Goal: Complete application form

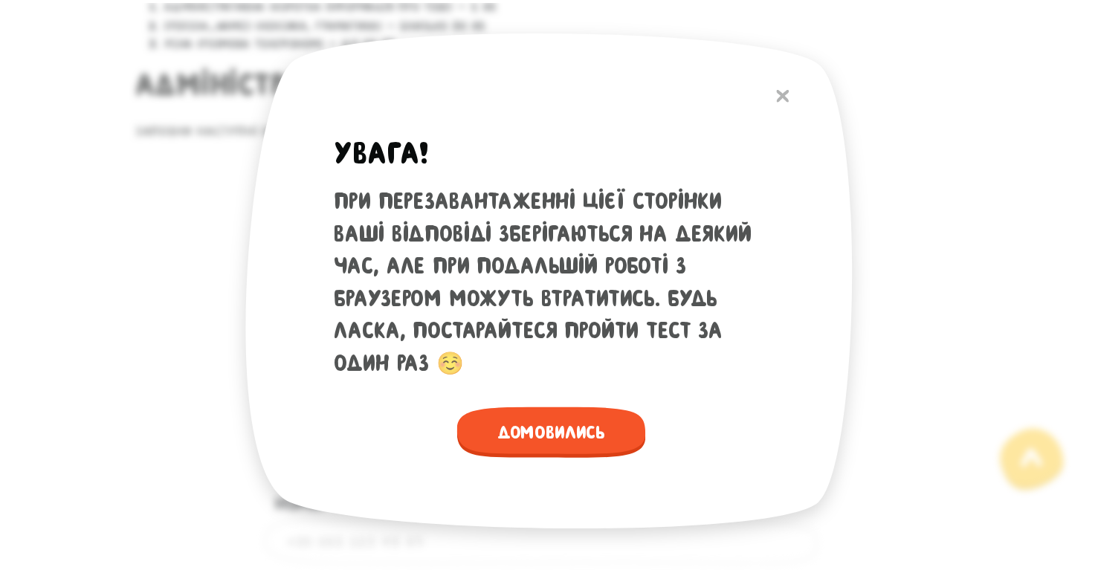
scroll to position [770, 0]
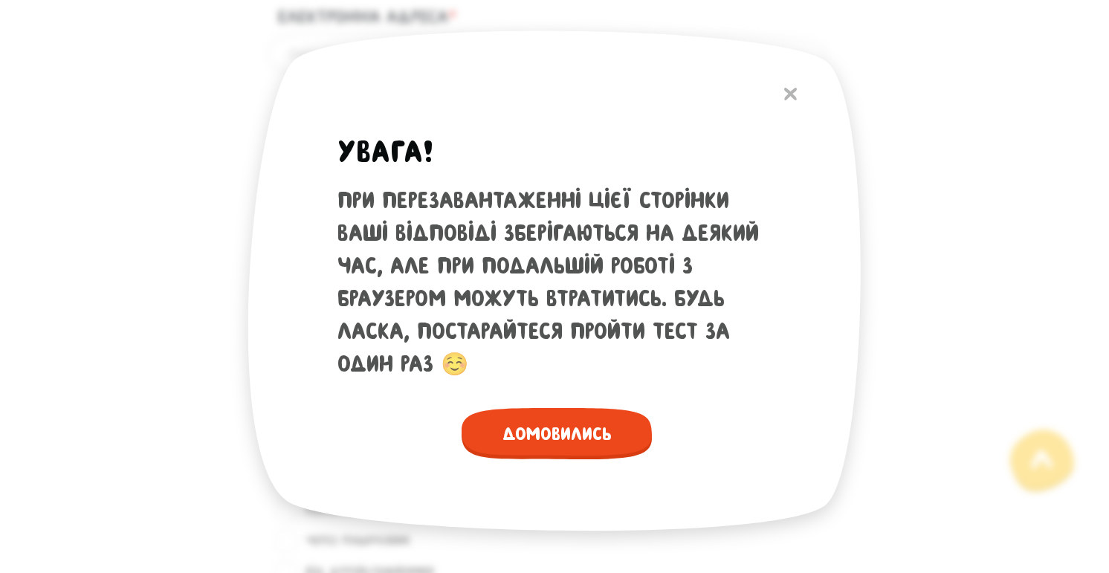
click at [624, 425] on span "Домовились" at bounding box center [557, 433] width 190 height 51
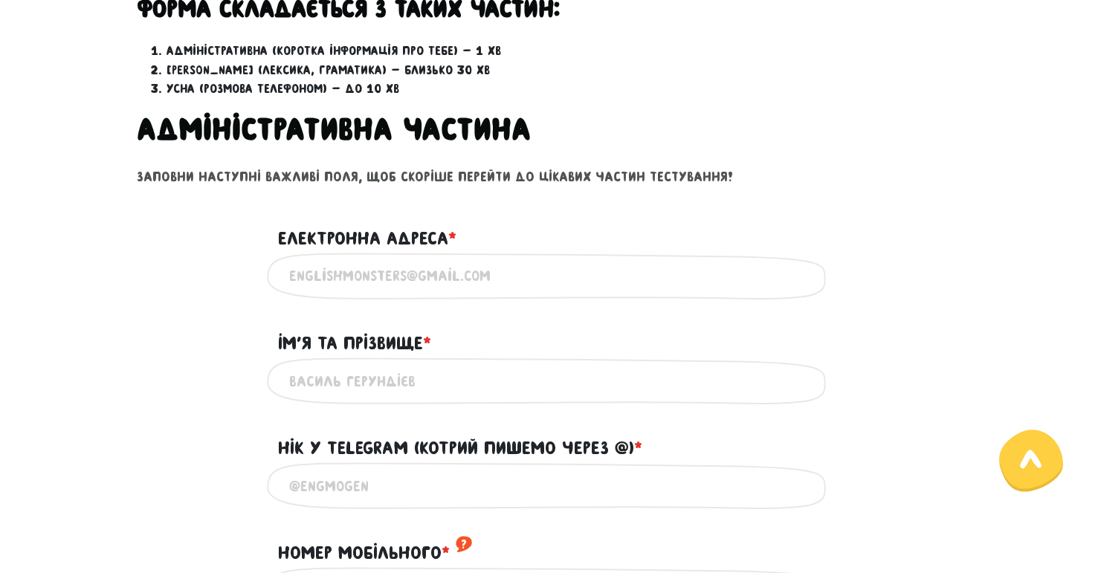
scroll to position [534, 0]
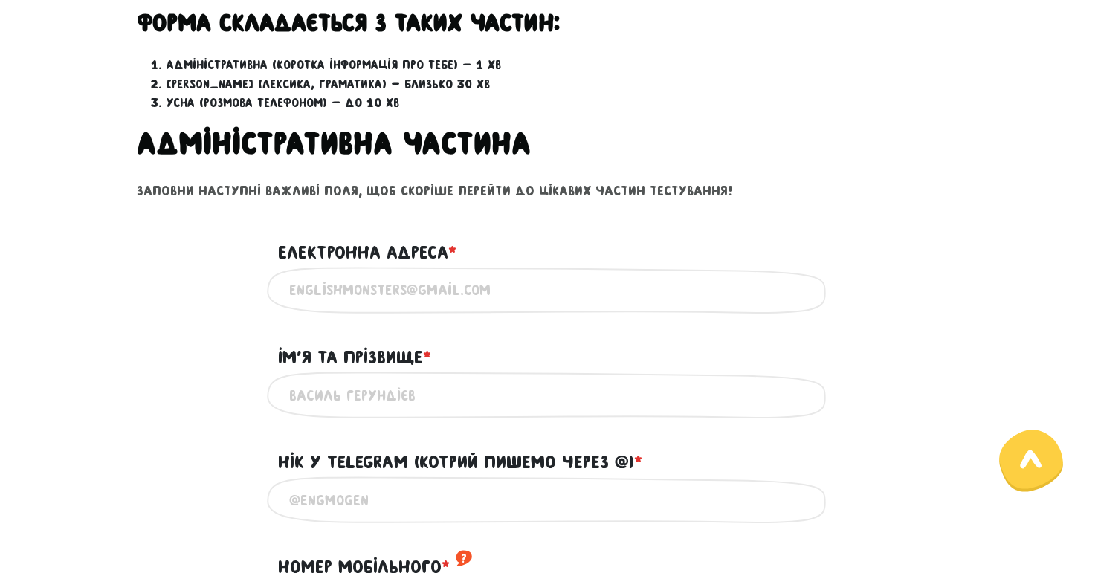
click at [386, 301] on input "Електронна адреса * ?" at bounding box center [549, 289] width 520 height 33
type input "[EMAIL_ADDRESS][DOMAIN_NAME]"
click at [436, 404] on input "Iм'я та прізвище * ?" at bounding box center [549, 394] width 520 height 33
type input "[PERSON_NAME]"
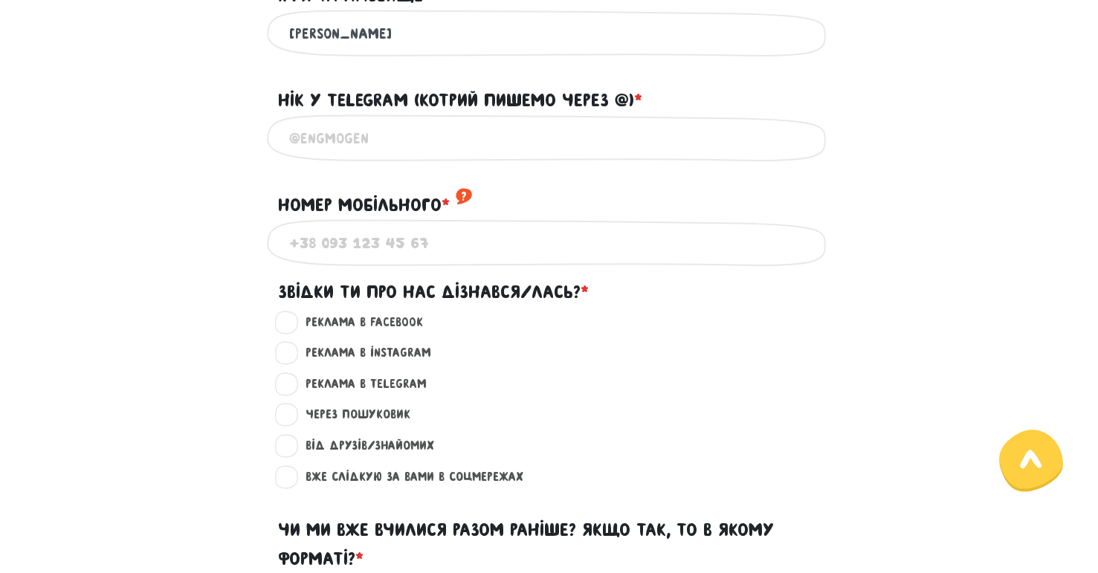
scroll to position [971, 0]
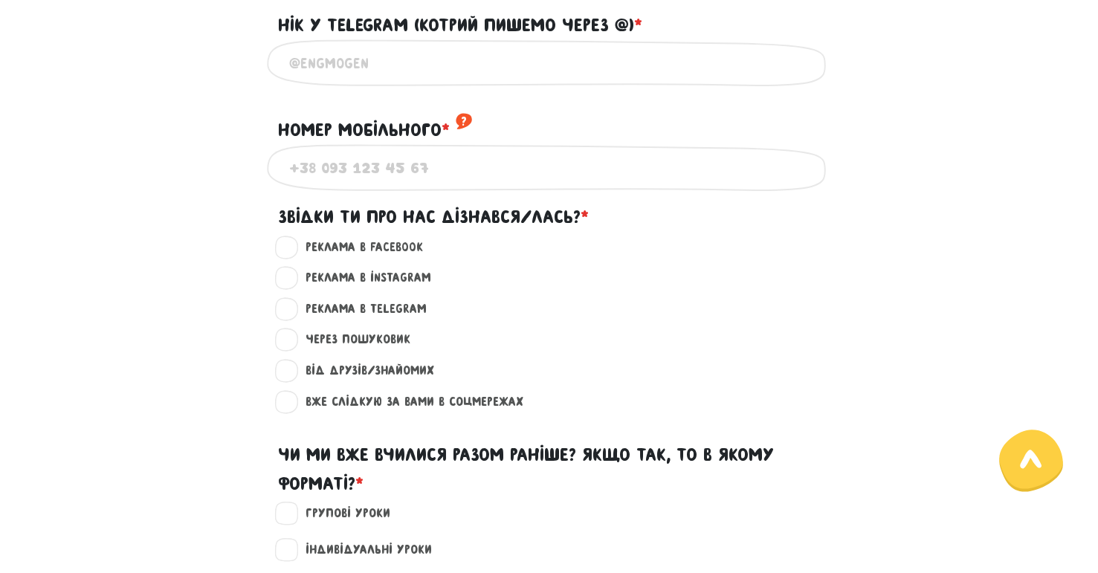
click at [459, 86] on div "Напиши свій нік або телефон, за яким тебе можна знайти в телеграмі" at bounding box center [549, 62] width 565 height 47
click at [356, 86] on div "Напиши свій нік або телефон, за яким тебе можна знайти в телеграмі" at bounding box center [549, 62] width 565 height 47
click at [332, 80] on input "Нік у Telegram (котрий пишемо через @) * ?" at bounding box center [549, 62] width 520 height 33
type input "555"
click at [390, 183] on input "Номер мобільного * ?" at bounding box center [549, 167] width 520 height 33
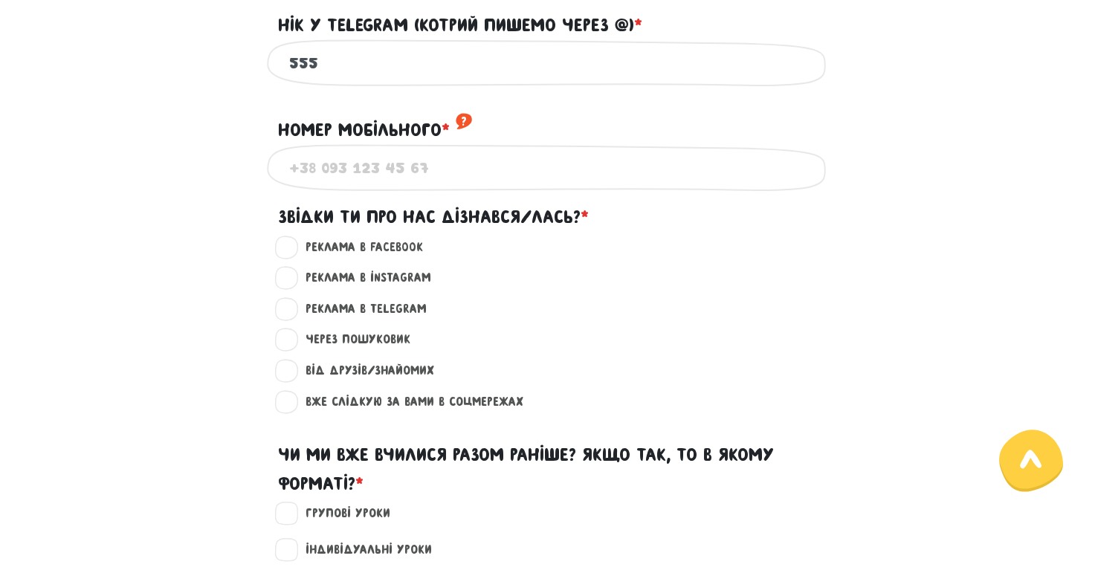
type input "[PHONE_NUMBER]"
click at [293, 349] on label "Через пошуковик ?" at bounding box center [351, 339] width 117 height 19
click at [292, 345] on input "Через пошуковик ?" at bounding box center [288, 337] width 12 height 15
radio input "true"
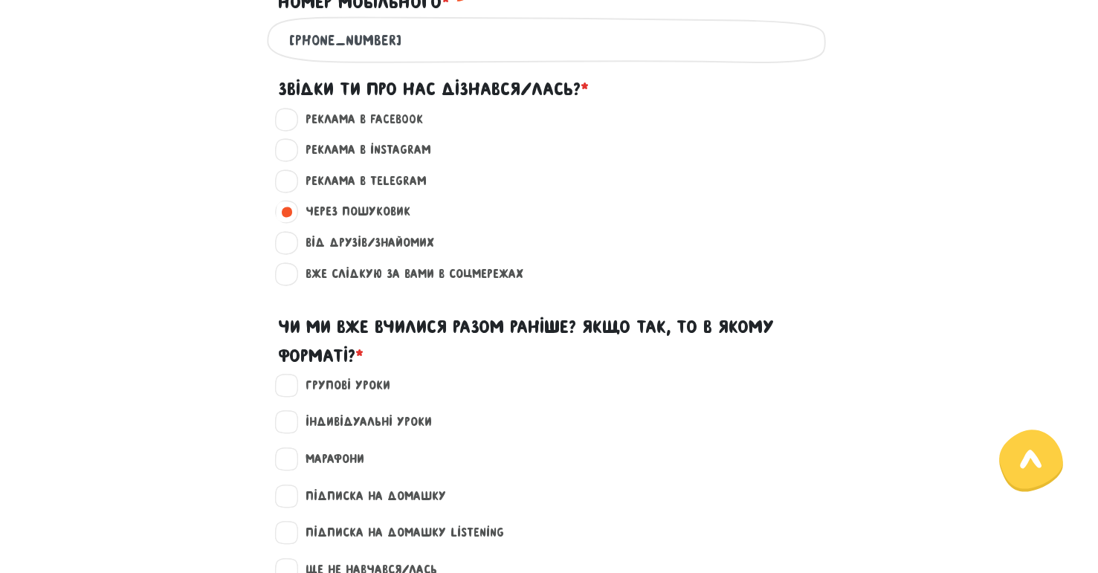
scroll to position [1370, 0]
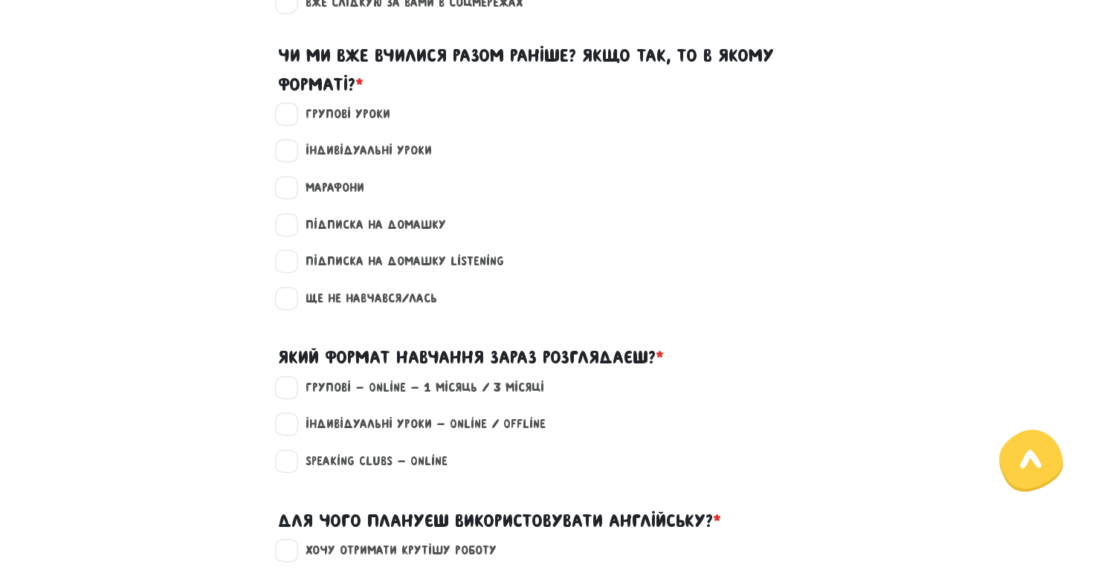
click at [293, 308] on label "Ще не навчався/лась" at bounding box center [365, 298] width 144 height 19
click at [285, 304] on input "Ще не навчався/лась" at bounding box center [288, 296] width 12 height 15
checkbox input "true"
click at [293, 434] on label "Індивідуальні уроки - Online / Offline" at bounding box center [419, 424] width 253 height 19
click at [290, 430] on input "Індивідуальні уроки - Online / Offline" at bounding box center [288, 422] width 12 height 15
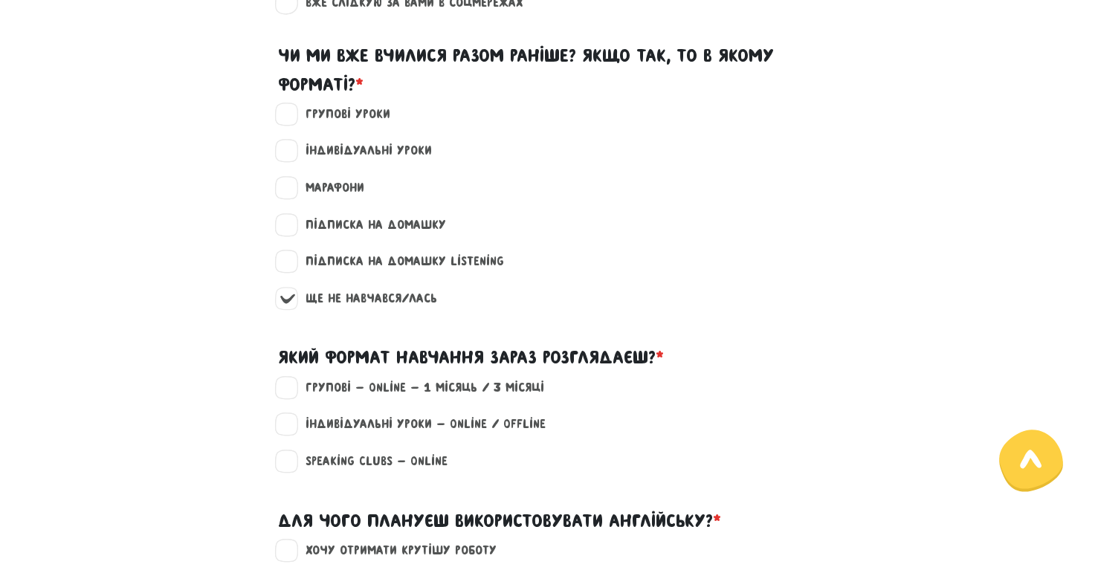
checkbox input "true"
click at [293, 471] on label "Speaking clubs - Online" at bounding box center [370, 461] width 155 height 19
click at [293, 467] on input "Speaking clubs - Online" at bounding box center [288, 459] width 12 height 15
checkbox input "true"
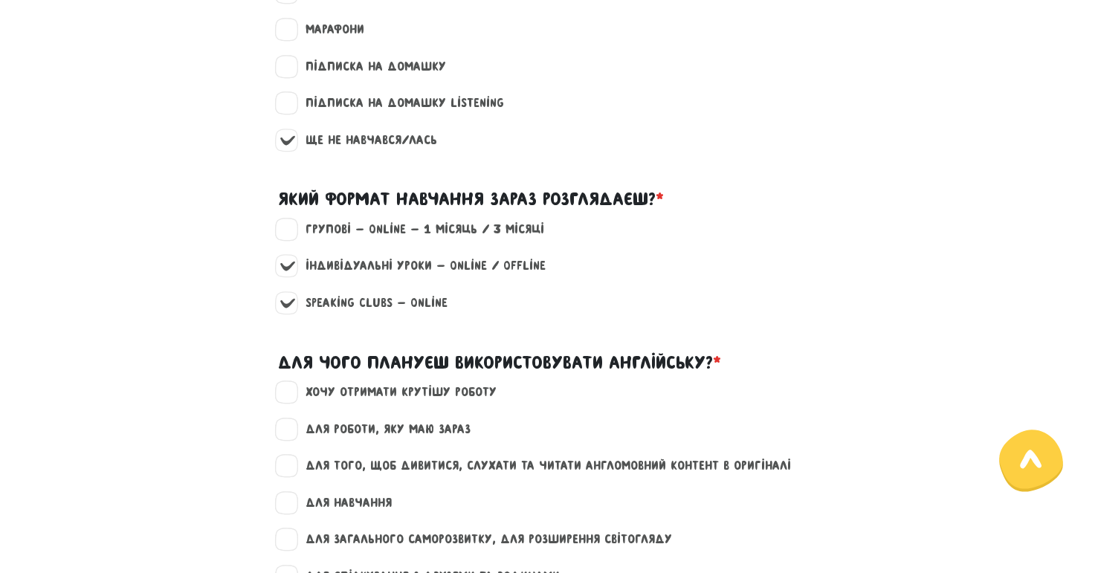
scroll to position [1584, 0]
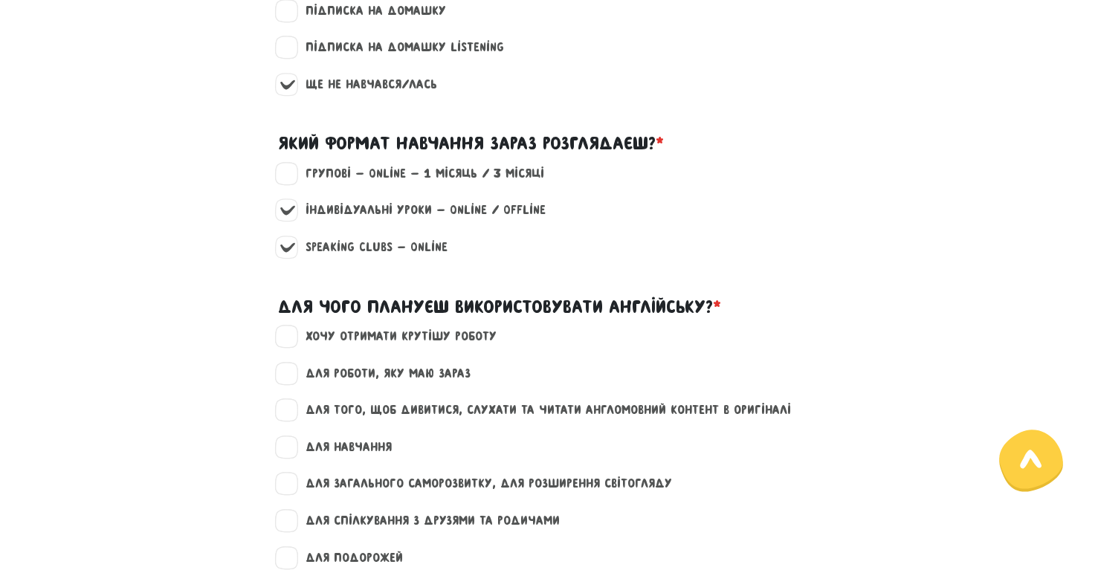
click at [293, 346] on label "хочу отримати крутішу роботу" at bounding box center [395, 336] width 204 height 19
click at [288, 342] on input "хочу отримати крутішу роботу" at bounding box center [288, 334] width 12 height 15
checkbox input "true"
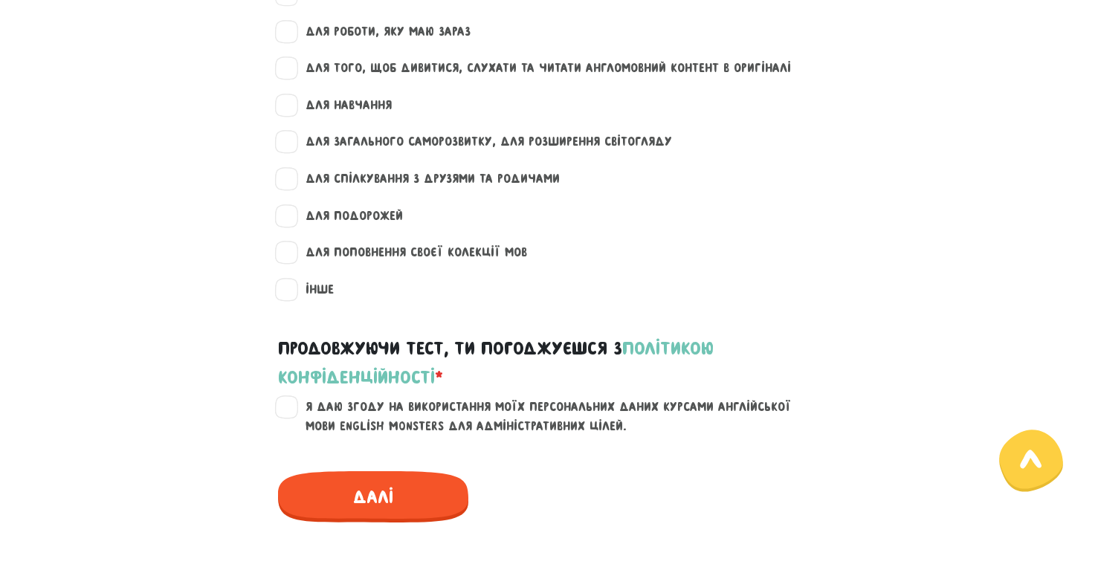
scroll to position [1934, 0]
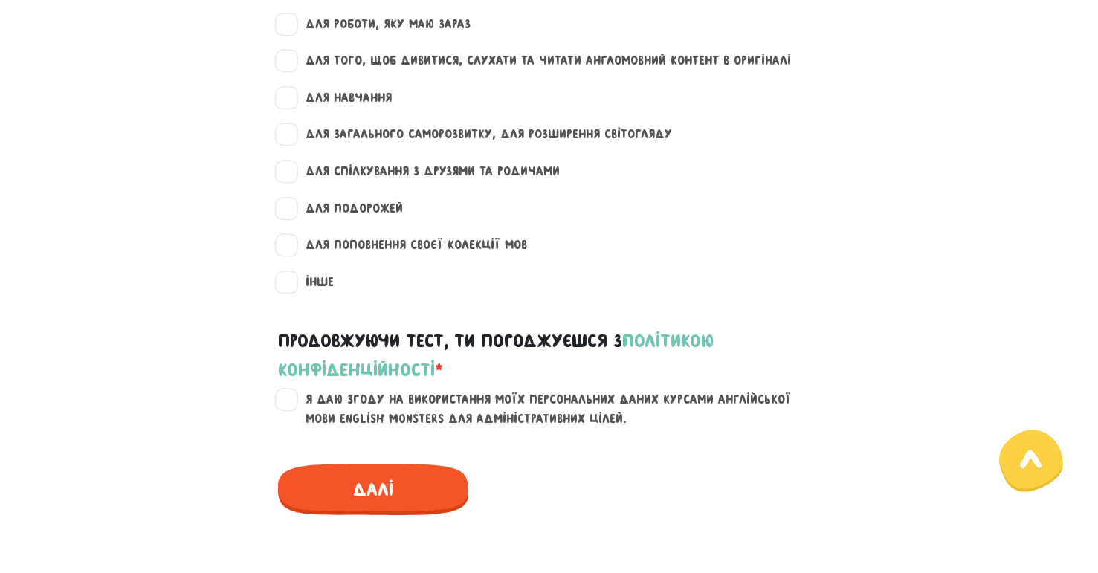
click at [293, 417] on label "Я даю згоду на використання моїх персональних даних курсами англійської мови En…" at bounding box center [558, 409] width 531 height 38
click at [287, 405] on input "Я даю згоду на використання моїх персональних даних курсами англійської мови En…" at bounding box center [288, 397] width 12 height 15
checkbox input "true"
click at [417, 499] on span "Далі" at bounding box center [373, 489] width 190 height 51
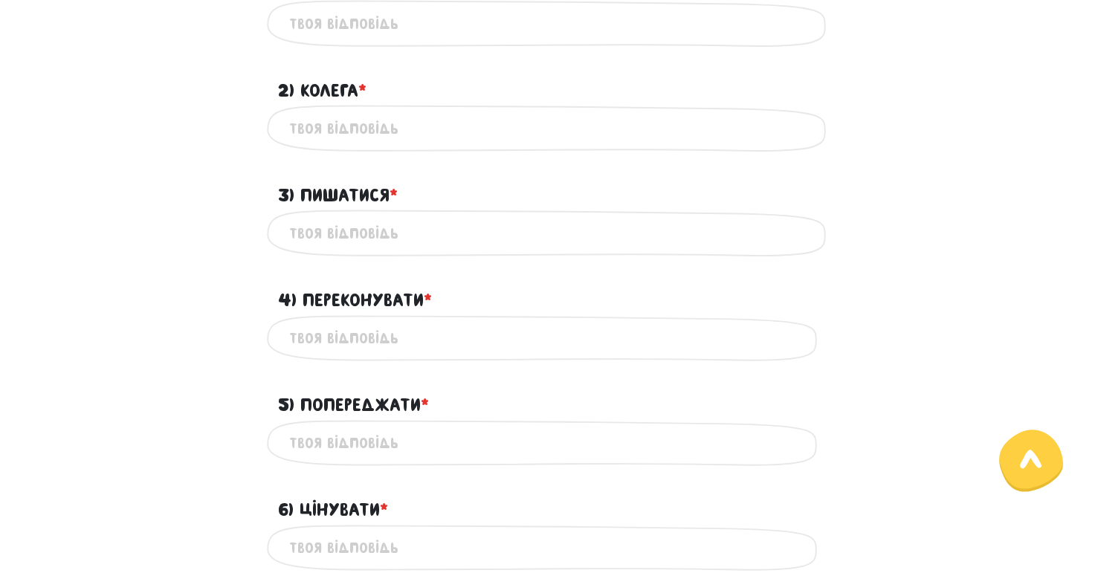
scroll to position [638, 0]
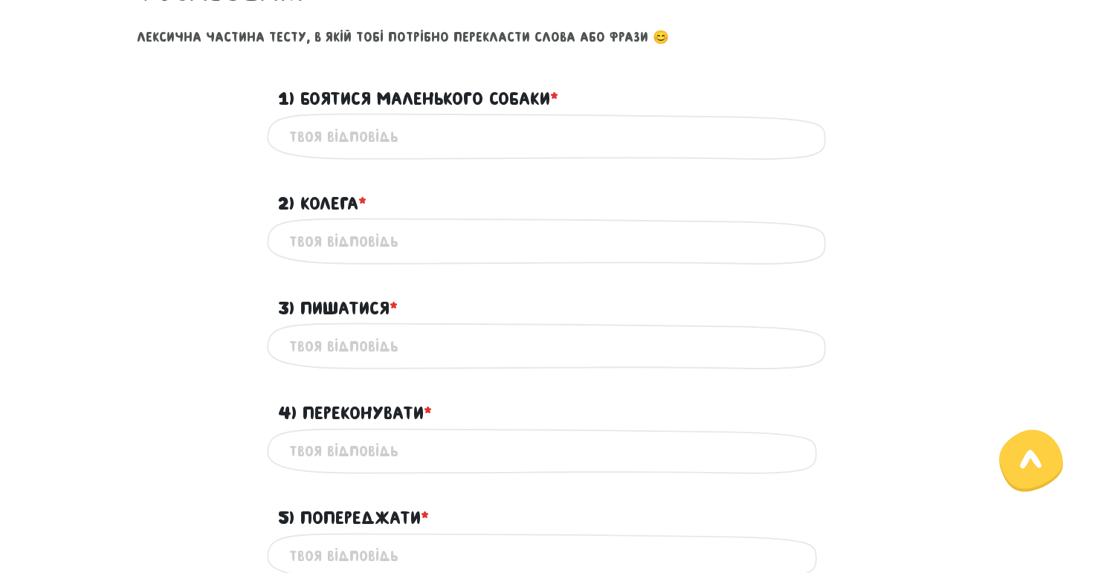
click at [490, 140] on input "1) Боятися маленького собаки * ?" at bounding box center [549, 136] width 520 height 33
click at [287, 132] on div "afraid of little dog Це обов'язкове поле" at bounding box center [549, 136] width 565 height 47
click at [291, 137] on input "afraid of little dog" at bounding box center [549, 136] width 520 height 33
type input "to afraid of little dog"
click at [324, 246] on input "2) Колега * ?" at bounding box center [549, 240] width 520 height 33
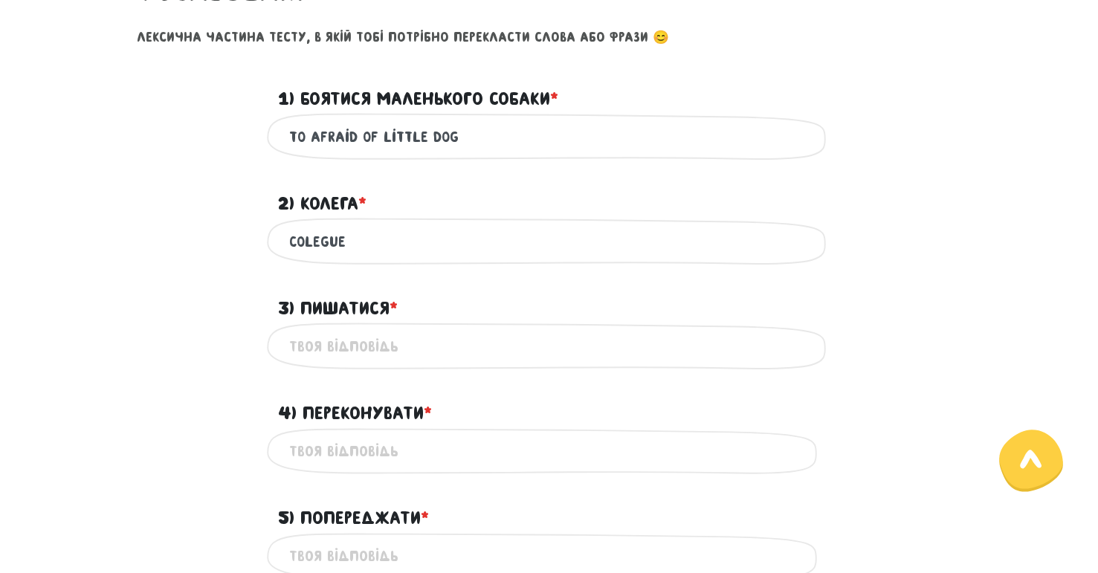
click at [312, 242] on input "colegue" at bounding box center [549, 240] width 520 height 33
type input "colleague"
click at [357, 354] on input "3) Пишатися * ?" at bounding box center [549, 345] width 520 height 33
type input "to be proud of"
click at [389, 449] on input "4) Переконувати * ?" at bounding box center [549, 451] width 520 height 33
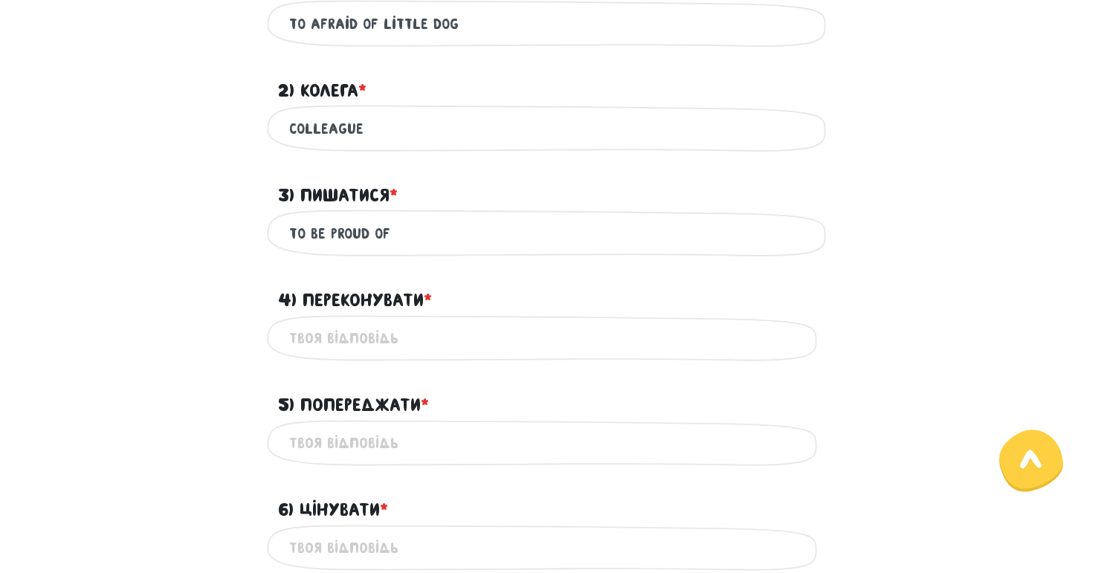
scroll to position [763, 0]
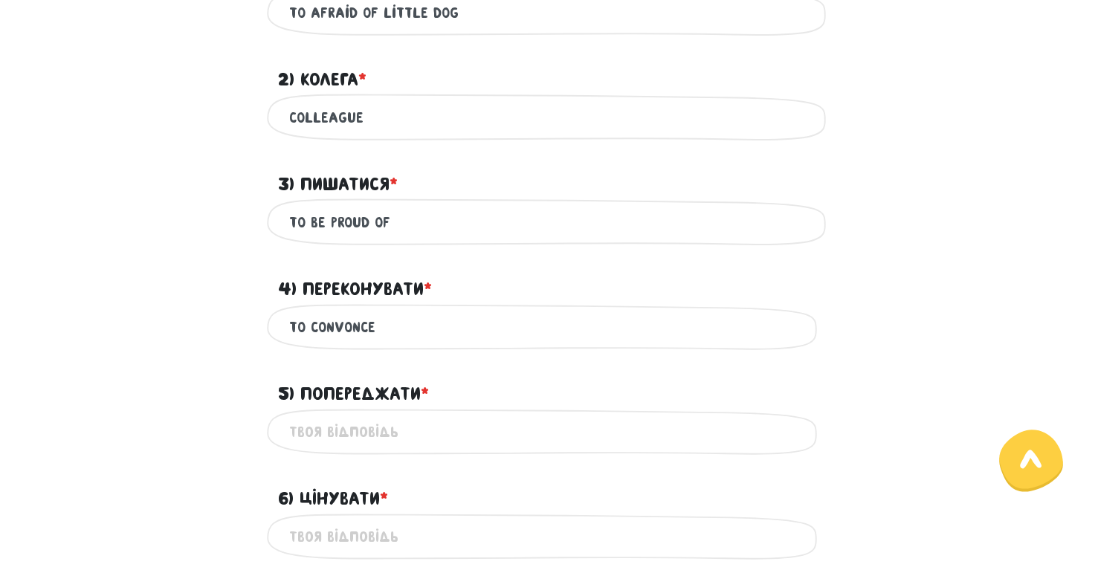
click at [352, 326] on input "to convonce" at bounding box center [549, 327] width 520 height 33
type input "to convince"
click at [401, 436] on input "5) Попереджати * ?" at bounding box center [549, 431] width 520 height 33
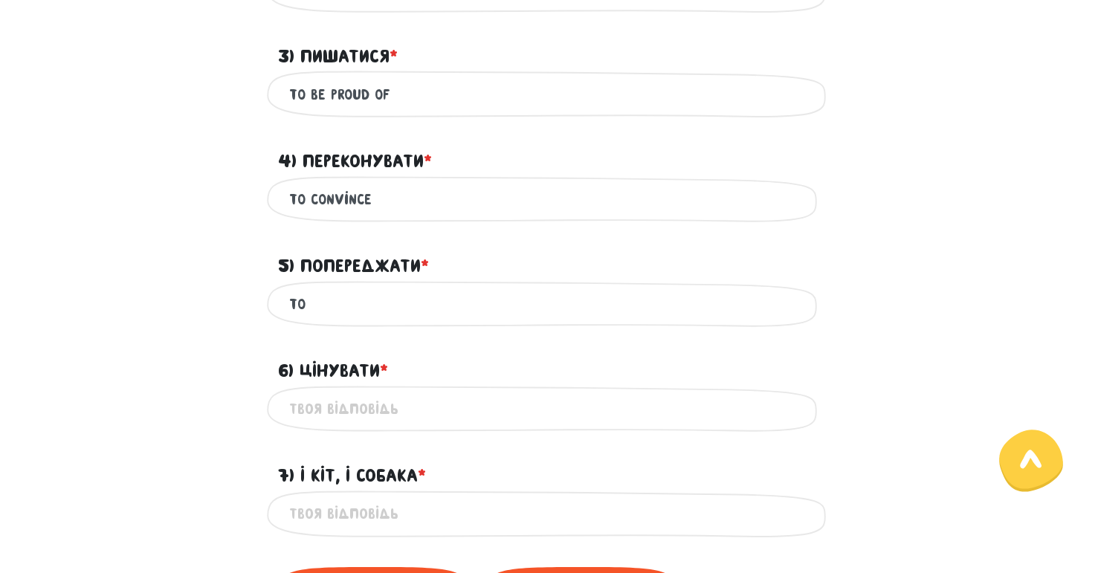
scroll to position [986, 0]
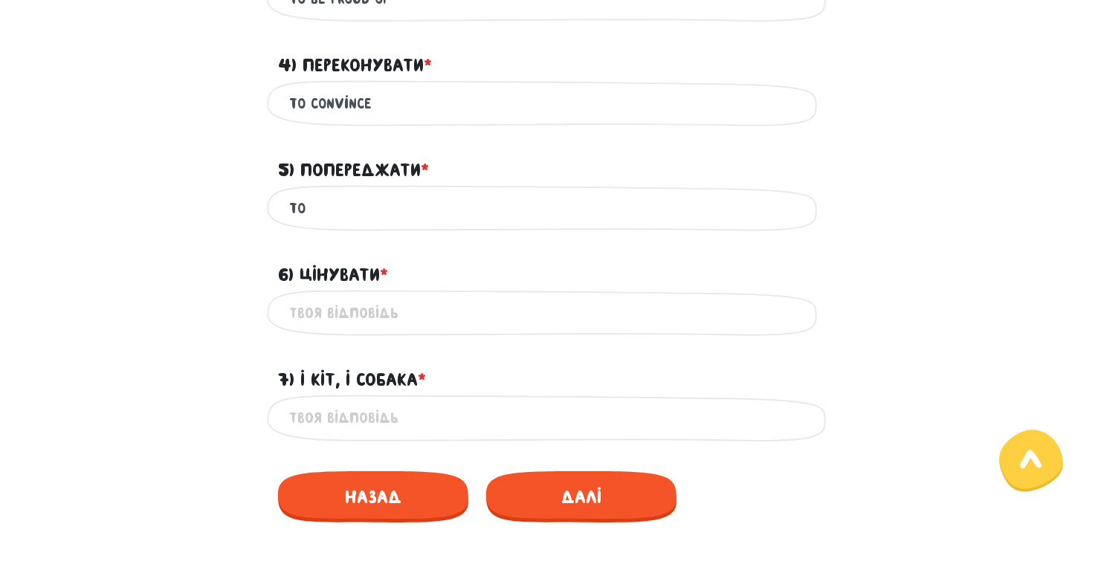
type input "to"
click at [357, 311] on input "6) Цінувати * ?" at bounding box center [549, 313] width 520 height 33
click at [346, 200] on input "to" at bounding box center [549, 208] width 520 height 33
click at [418, 330] on div "Це обов'язкове поле" at bounding box center [549, 313] width 565 height 47
click at [393, 302] on input "6) Цінувати * ?" at bounding box center [549, 313] width 520 height 33
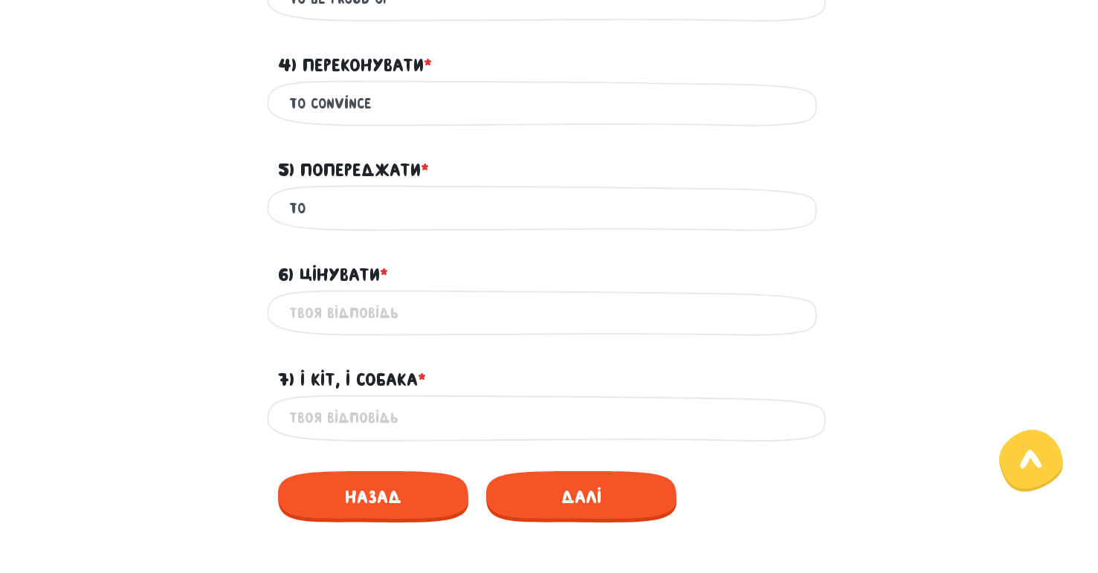
click at [366, 218] on input "to" at bounding box center [549, 208] width 520 height 33
click at [343, 320] on input "6) Цінувати * ?" at bounding box center [549, 313] width 520 height 33
type input "to admire"
click at [360, 409] on input "7) І кіт, і собака * ?" at bounding box center [549, 417] width 520 height 33
click at [343, 315] on input "to admire" at bounding box center [549, 313] width 520 height 33
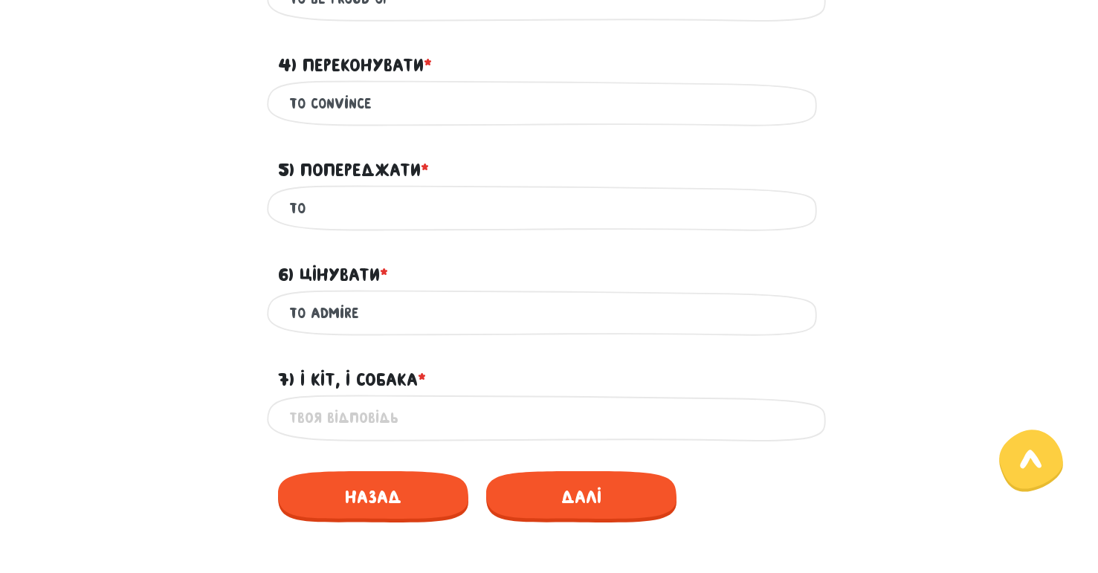
click at [363, 423] on input "7) І кіт, і собака * ?" at bounding box center [549, 417] width 520 height 33
click at [294, 419] on input "a cat" at bounding box center [549, 417] width 520 height 33
click at [349, 421] on input "as cat" at bounding box center [549, 417] width 520 height 33
click at [305, 415] on input "as cat" at bounding box center [549, 417] width 520 height 33
drag, startPoint x: 355, startPoint y: 418, endPoint x: 391, endPoint y: 424, distance: 36.9
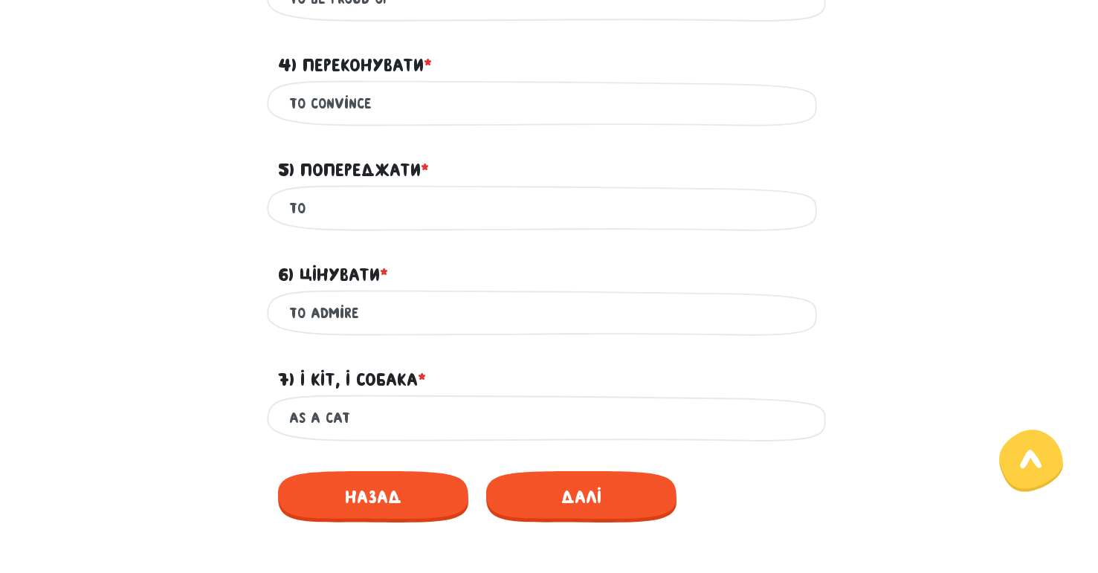
click at [355, 418] on input "as a cat" at bounding box center [549, 417] width 520 height 33
type input "as a cat as a dog"
click at [381, 209] on input "to" at bounding box center [549, 208] width 520 height 33
click at [334, 198] on input "to worn smbd of" at bounding box center [549, 208] width 520 height 33
click at [367, 192] on input "to worn smbd of" at bounding box center [549, 208] width 520 height 33
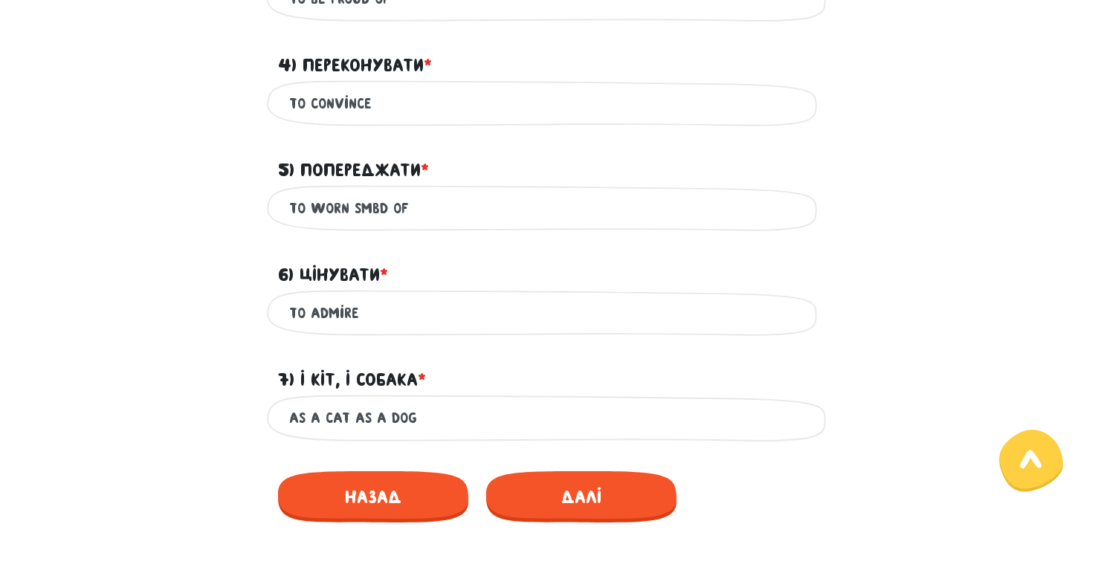
drag, startPoint x: 353, startPoint y: 208, endPoint x: 473, endPoint y: 209, distance: 119.7
click at [467, 210] on input "to worn smbd of" at bounding box center [549, 208] width 520 height 33
click at [331, 210] on input "to worn" at bounding box center [549, 208] width 520 height 33
type input "to warn"
click at [428, 436] on div "as a cat as a dog Це обов'язкове поле" at bounding box center [549, 418] width 565 height 47
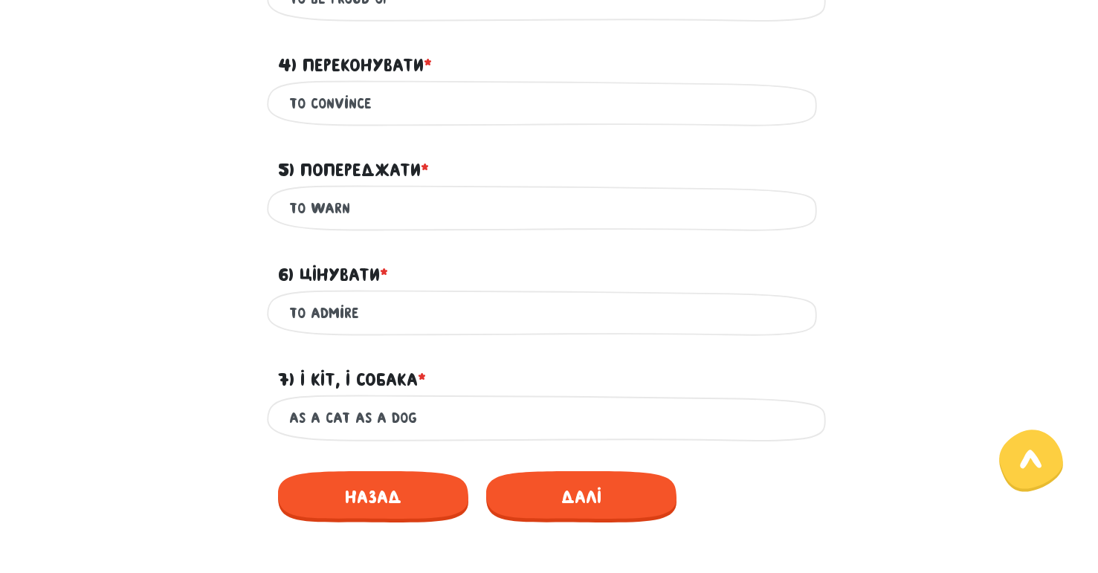
click at [421, 424] on input "as a cat as a dog" at bounding box center [549, 417] width 520 height 33
drag, startPoint x: 343, startPoint y: 421, endPoint x: 356, endPoint y: 424, distance: 13.2
click at [344, 421] on input "as a cat as a dog" at bounding box center [549, 417] width 520 height 33
click at [310, 419] on input "as a cat, as a dog" at bounding box center [549, 417] width 520 height 33
click at [355, 415] on input "a cat, as a dog" at bounding box center [549, 417] width 520 height 33
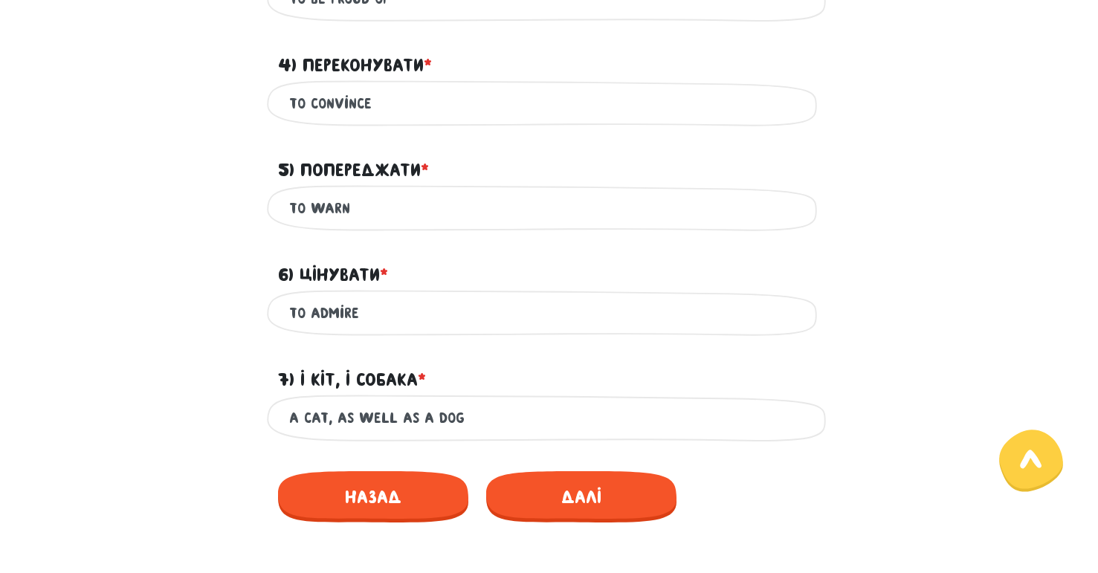
click at [570, 416] on input "a cat, as well as a dog" at bounding box center [549, 417] width 520 height 33
click at [339, 421] on input "a cat, as well as a dog" at bounding box center [549, 417] width 520 height 33
click at [494, 418] on input "a cat as well as a dog" at bounding box center [549, 417] width 520 height 33
type input "a cat as well as a dog"
click at [595, 507] on span "Далі" at bounding box center [581, 496] width 190 height 51
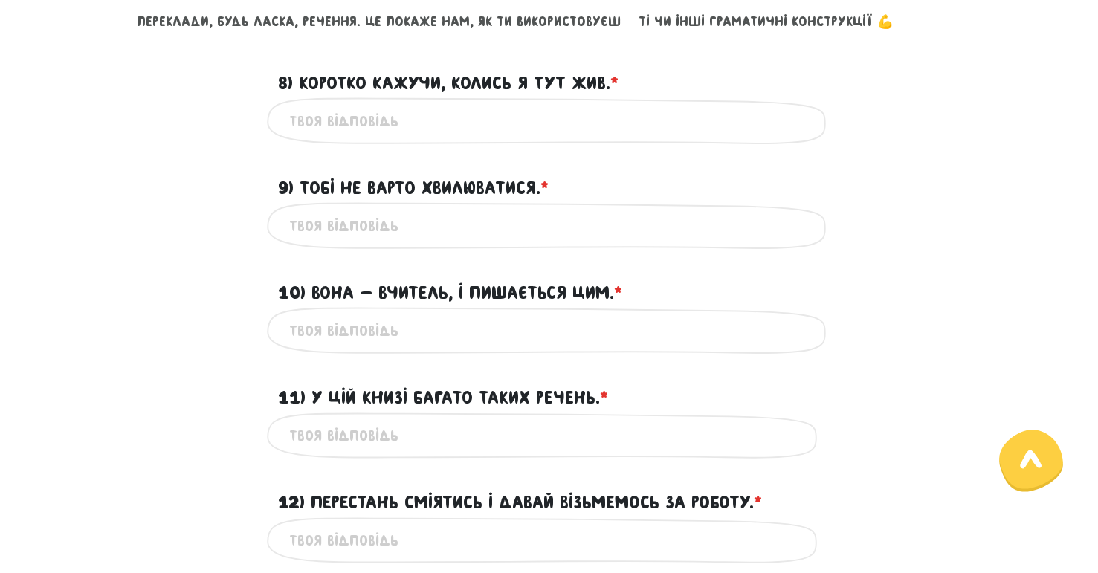
scroll to position [638, 0]
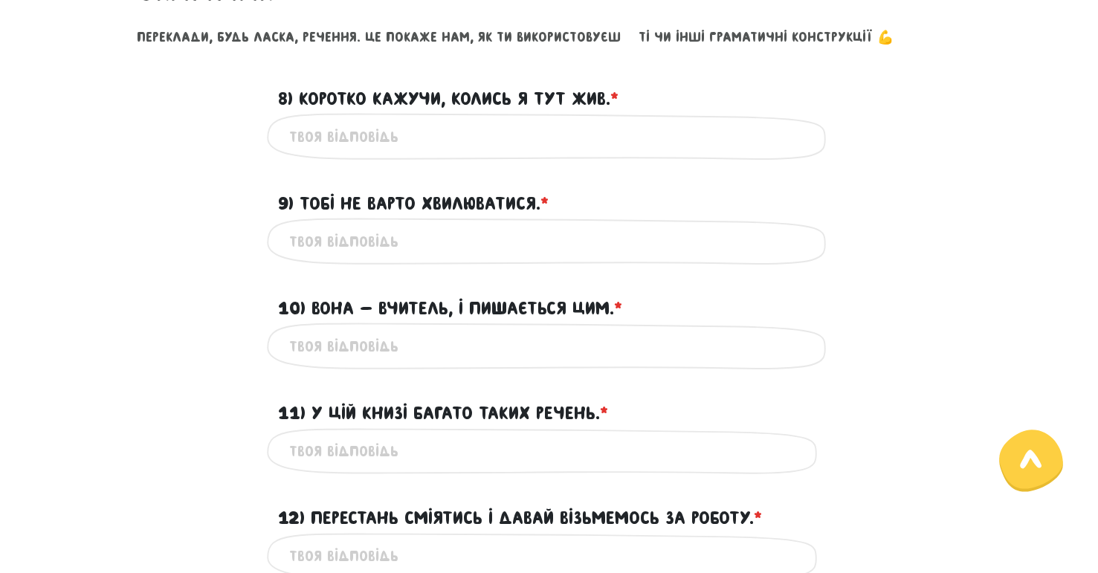
click at [359, 135] on input "8) Коротко кажучи, колись я тут жив. * ?" at bounding box center [549, 136] width 520 height 33
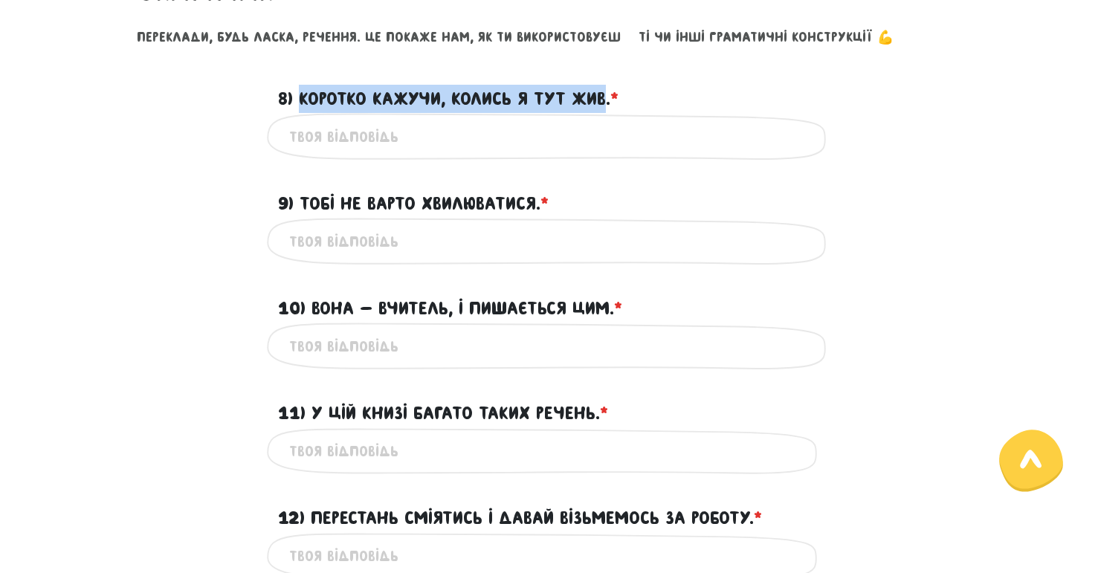
drag, startPoint x: 300, startPoint y: 94, endPoint x: 606, endPoint y: 89, distance: 305.5
click at [606, 89] on label "8) Коротко кажучи, колись я тут жив. * ?" at bounding box center [448, 99] width 340 height 28
copy label "Коротко кажучи, колись я тут жив"
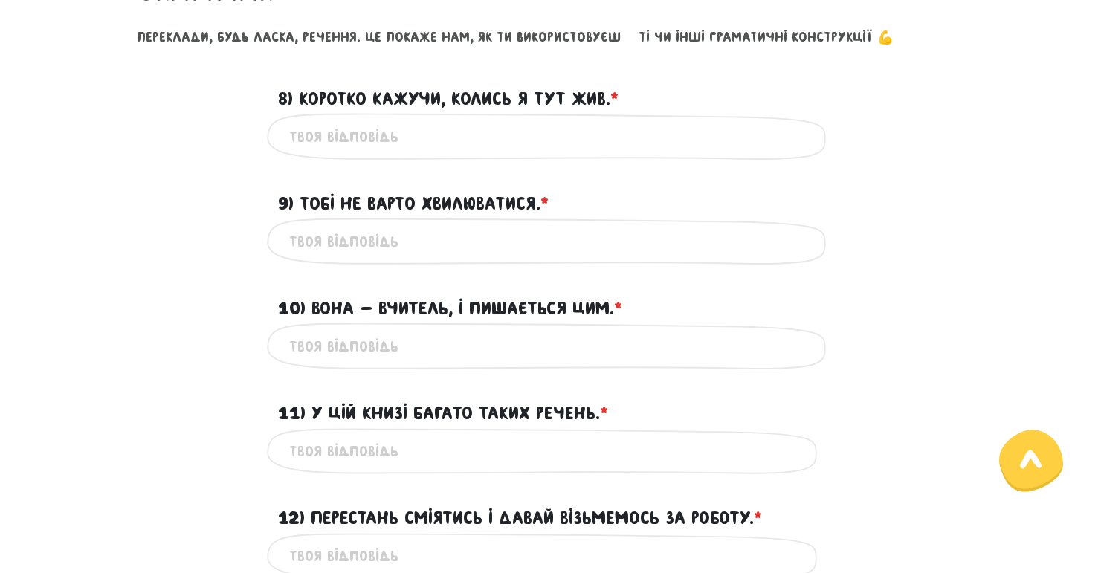
click at [401, 130] on input "8) Коротко кажучи, колись я тут жив. * ?" at bounding box center [549, 136] width 520 height 33
click at [612, 106] on span "*" at bounding box center [614, 98] width 8 height 20
click at [612, 120] on input "8) Коротко кажучи, колись я тут жив. * ?" at bounding box center [549, 136] width 520 height 33
click at [491, 228] on input "9) Тобі не варто хвилюватися. * ?" at bounding box center [549, 240] width 520 height 33
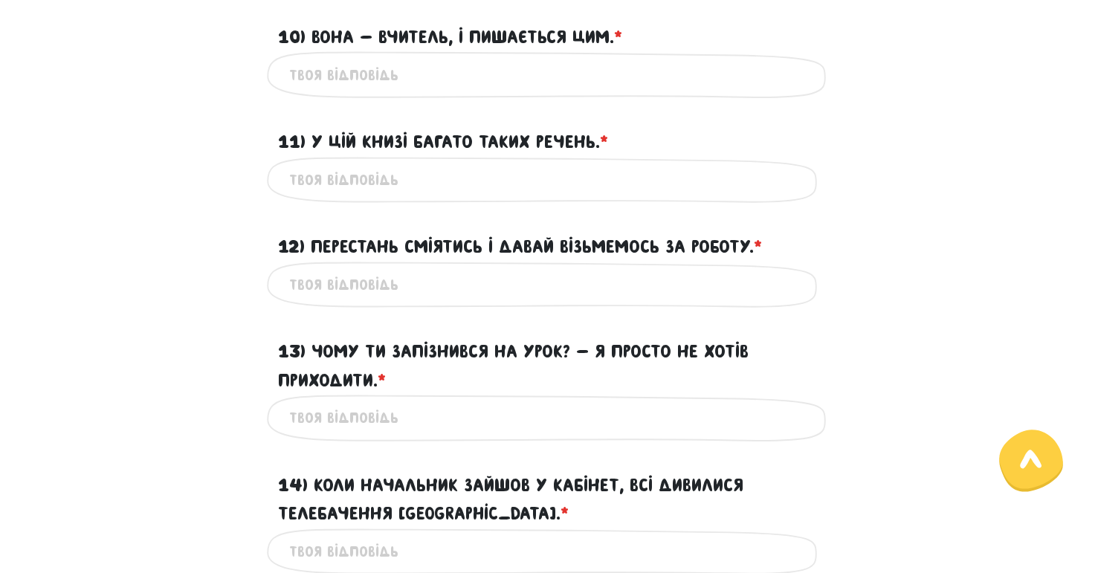
scroll to position [1243, 0]
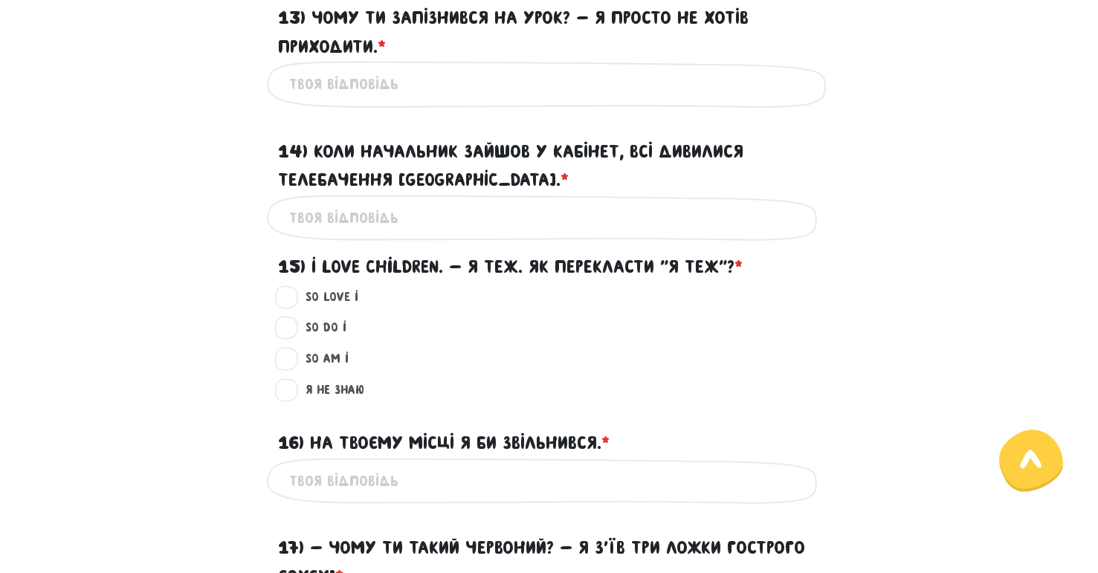
click at [293, 327] on label "So do I ?" at bounding box center [320, 327] width 54 height 19
click at [282, 327] on input "So do I ?" at bounding box center [288, 325] width 12 height 15
radio input "true"
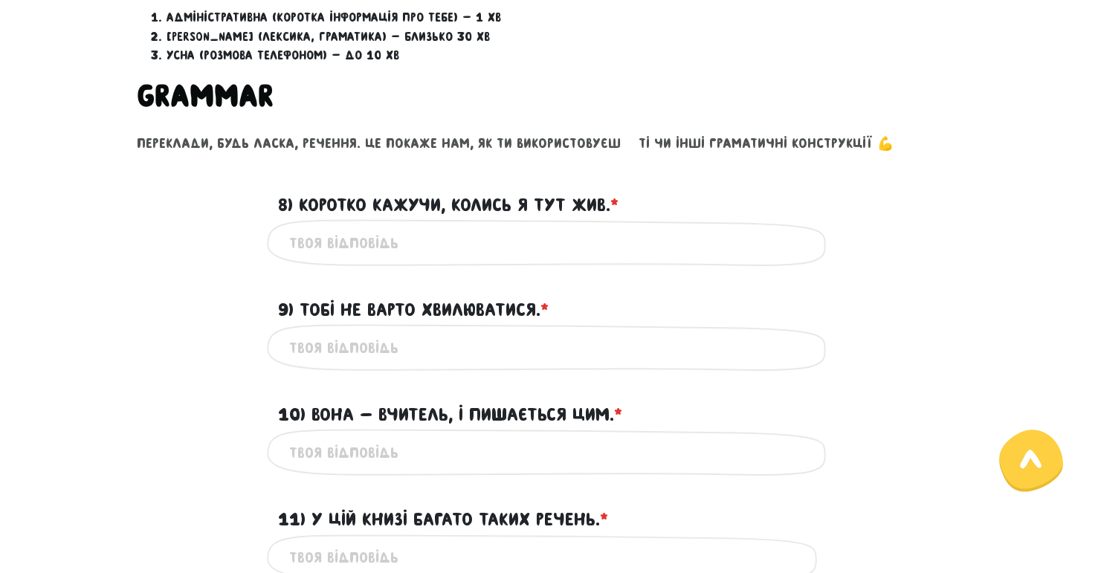
scroll to position [529, 0]
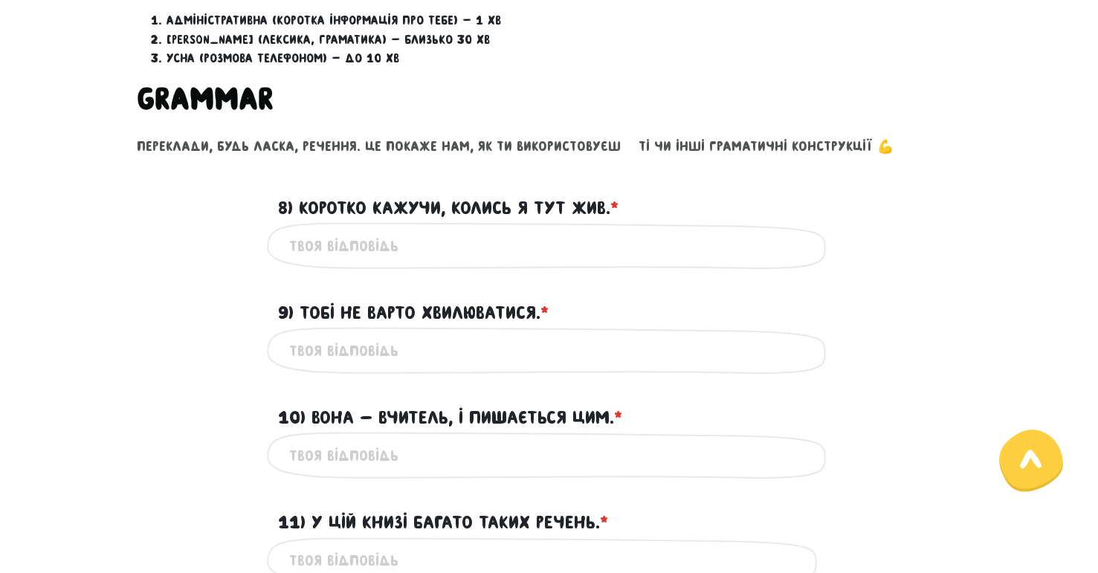
click at [435, 258] on input "8) Коротко кажучи, колись я тут жив. * ?" at bounding box center [549, 245] width 520 height 33
type input "д"
type input "long st"
